Goal: Information Seeking & Learning: Find specific fact

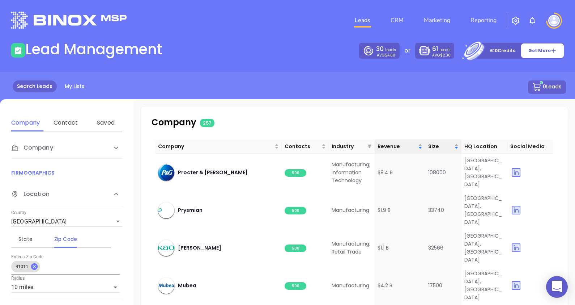
scroll to position [669, 0]
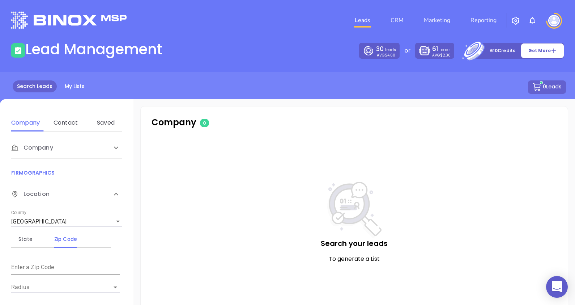
click at [40, 150] on span "Company" at bounding box center [32, 147] width 42 height 9
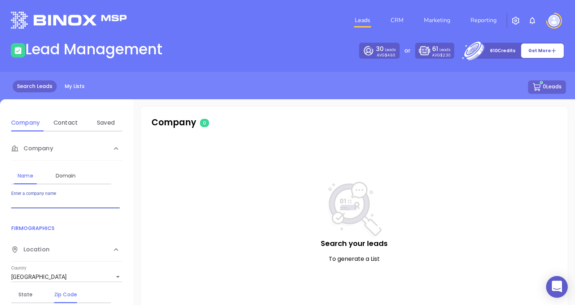
drag, startPoint x: 40, startPoint y: 199, endPoint x: 56, endPoint y: 193, distance: 17.5
click at [40, 199] on input "Enter a company name" at bounding box center [65, 202] width 108 height 12
type input "emery oleochemical"
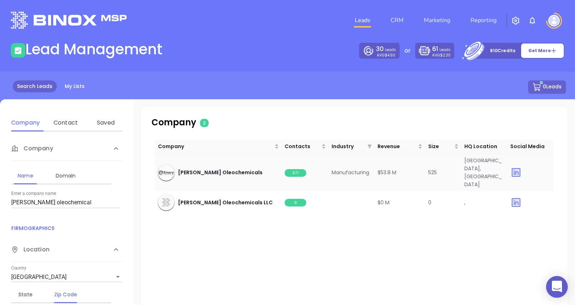
click at [293, 169] on span "371" at bounding box center [296, 173] width 22 height 8
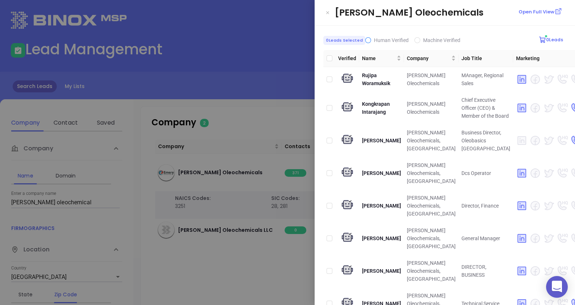
click at [371, 40] on span "Human Verified" at bounding box center [391, 40] width 41 height 8
click at [370, 40] on input "Human Verified" at bounding box center [368, 40] width 6 height 6
checkbox input "true"
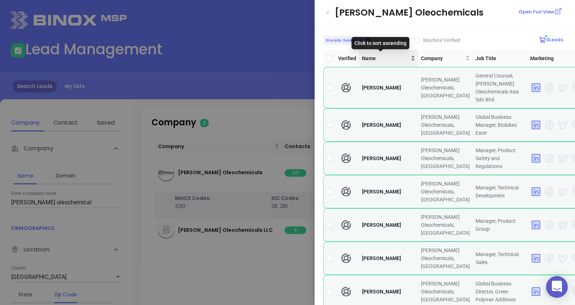
click at [395, 60] on div "Name" at bounding box center [388, 58] width 53 height 8
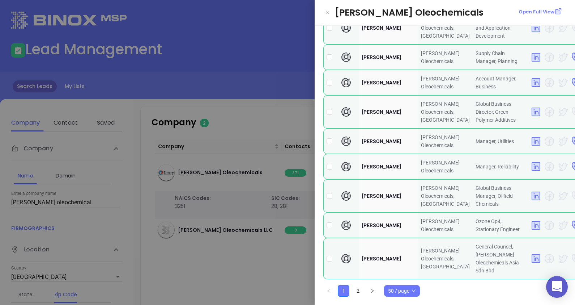
scroll to position [1317, 0]
click at [358, 288] on link "2" at bounding box center [358, 290] width 11 height 11
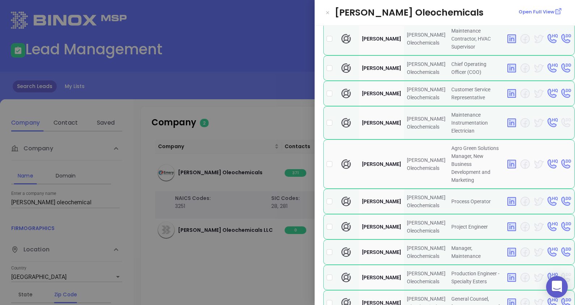
scroll to position [90, 0]
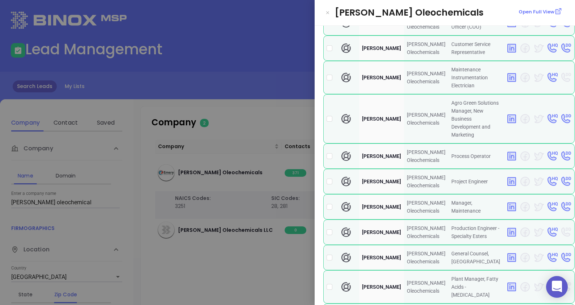
click at [257, 92] on div at bounding box center [287, 152] width 575 height 305
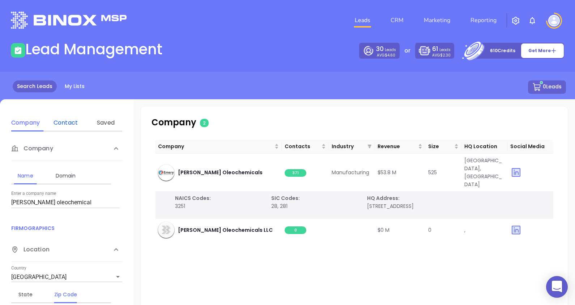
click at [61, 122] on div "Contact" at bounding box center [65, 122] width 29 height 9
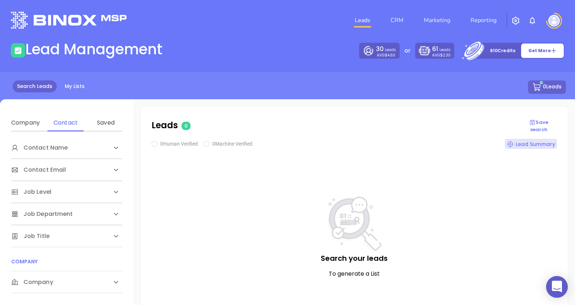
click at [58, 150] on span "Contact Name" at bounding box center [39, 147] width 56 height 9
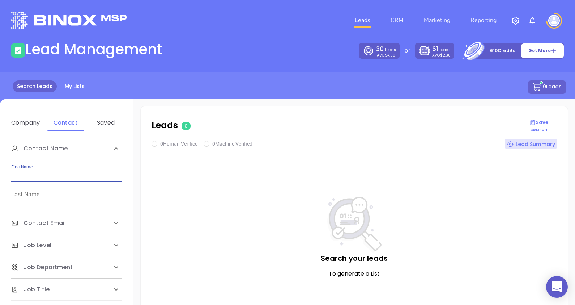
click at [42, 174] on input "Min value" at bounding box center [66, 176] width 111 height 12
type input "Christopher"
type input "Richard"
click at [136, 181] on div "Leads 0 Save search 0 Human Verified 0 Machine Verified Lead Summary Search you…" at bounding box center [354, 251] width 442 height 304
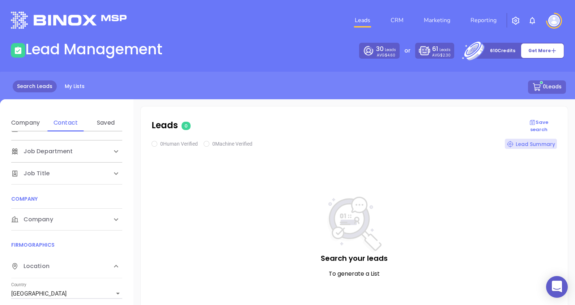
scroll to position [136, 0]
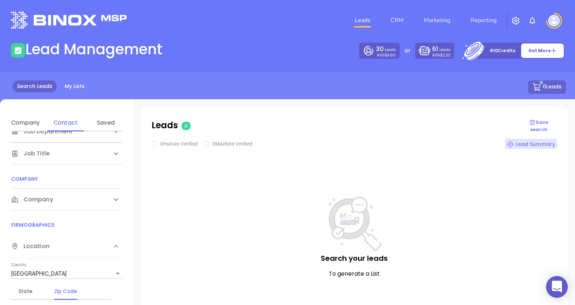
click at [86, 204] on div "Company" at bounding box center [66, 199] width 111 height 22
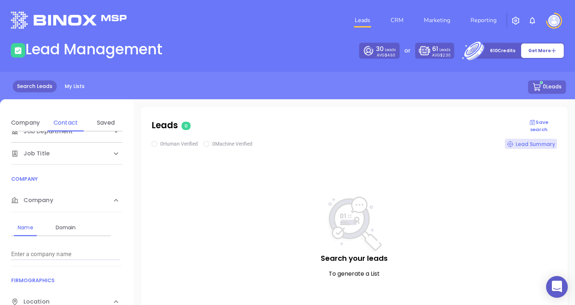
click at [51, 252] on input "Enter a company name" at bounding box center [65, 254] width 108 height 12
type input "M"
type input "Emery"
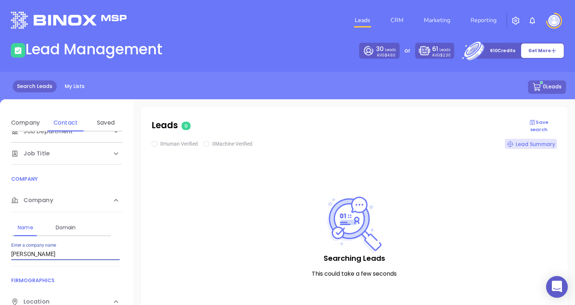
checkbox input "true"
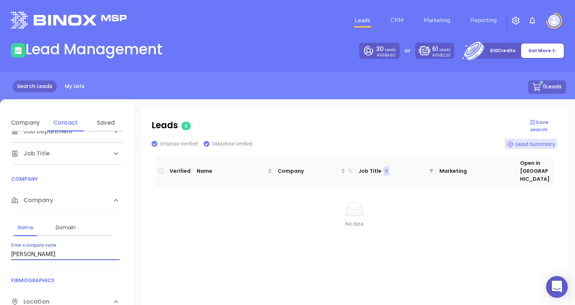
click at [24, 252] on input "Emery" at bounding box center [65, 254] width 108 height 12
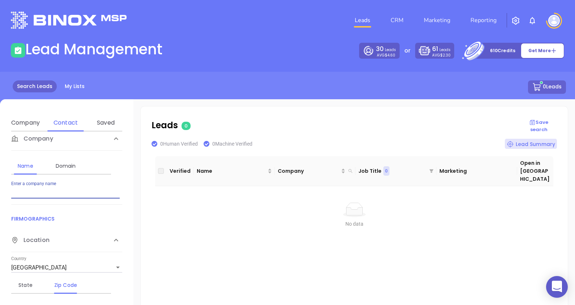
scroll to position [253, 0]
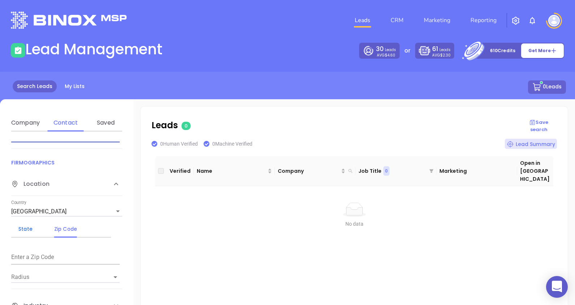
click at [29, 226] on div "State" at bounding box center [25, 228] width 29 height 9
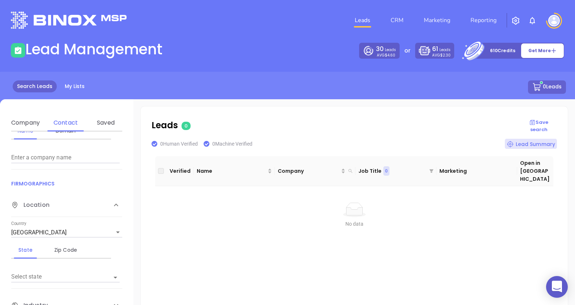
scroll to position [45, 0]
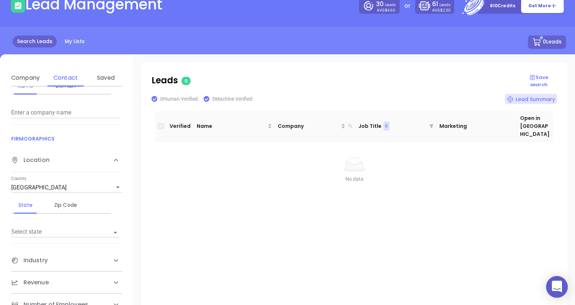
click at [29, 233] on input "Select state" at bounding box center [55, 232] width 88 height 10
type input "ohio"
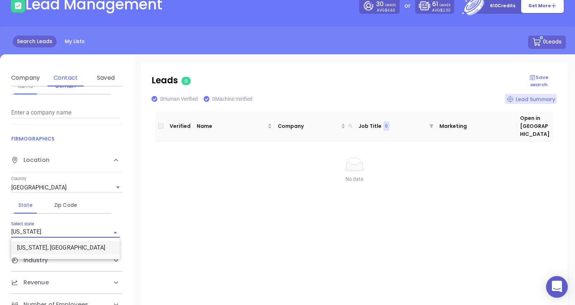
click at [36, 250] on li "Ohio, OH" at bounding box center [65, 247] width 108 height 13
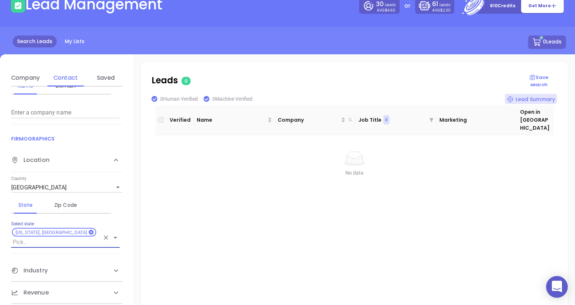
scroll to position [8, 0]
click at [158, 216] on div "Verified Name Company Job Title 0 Marketing Open in Binox No data No data" at bounding box center [354, 217] width 398 height 231
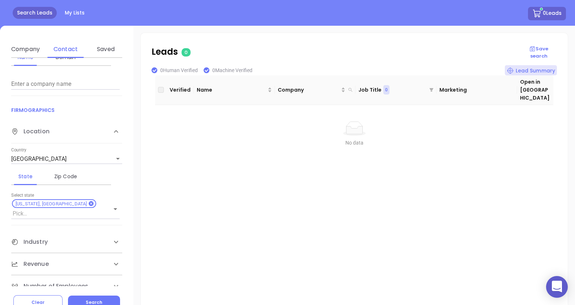
scroll to position [98, 0]
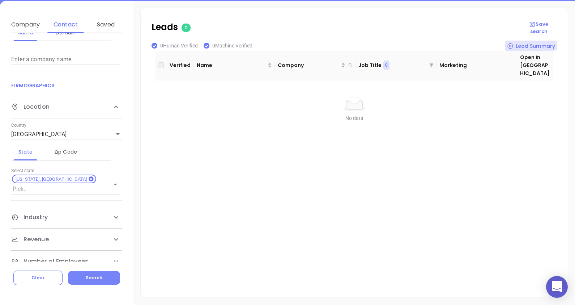
click at [98, 277] on span "Search" at bounding box center [94, 277] width 17 height 6
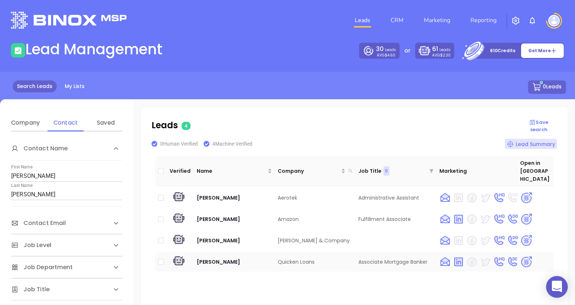
scroll to position [8, 0]
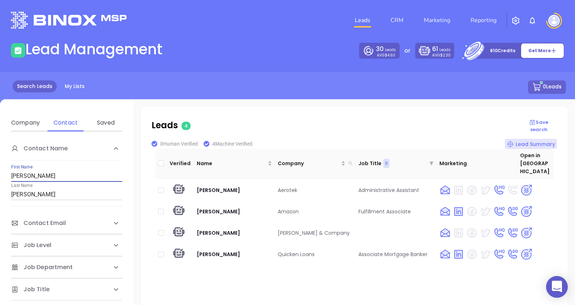
drag, startPoint x: 42, startPoint y: 175, endPoint x: 23, endPoint y: 176, distance: 18.5
click at [23, 176] on input "Christopher" at bounding box center [66, 176] width 111 height 12
type input "Chris"
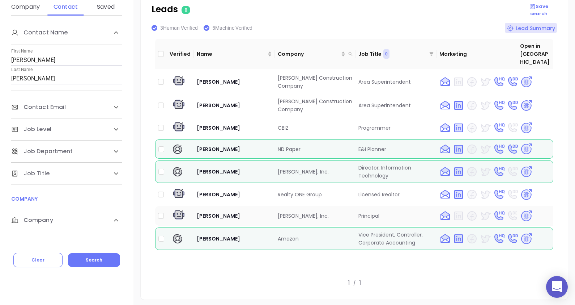
scroll to position [0, 0]
